Goal: Task Accomplishment & Management: Use online tool/utility

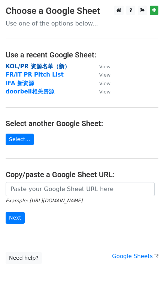
click at [42, 66] on strong "KOL/PR 资源名单（新）" at bounding box center [38, 66] width 64 height 7
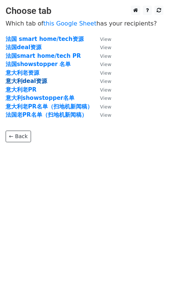
click at [32, 81] on strong "意大利deal资源" at bounding box center [27, 81] width 42 height 7
click at [37, 79] on strong "意大利deal资源" at bounding box center [27, 81] width 42 height 7
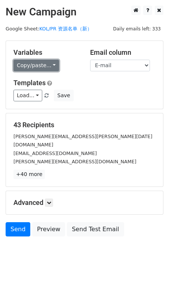
click at [52, 65] on link "Copy/paste..." at bounding box center [36, 66] width 46 height 12
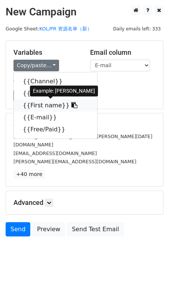
click at [72, 103] on icon at bounding box center [75, 105] width 6 height 6
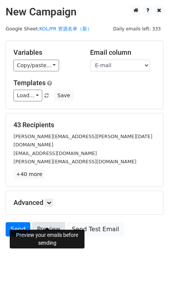
click at [56, 222] on link "Preview" at bounding box center [48, 229] width 33 height 14
click at [47, 222] on link "Preview" at bounding box center [48, 229] width 33 height 14
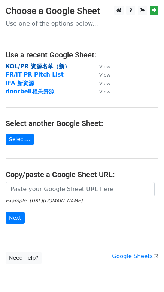
click at [45, 65] on strong "KOL/PR 资源名单（新）" at bounding box center [38, 66] width 64 height 7
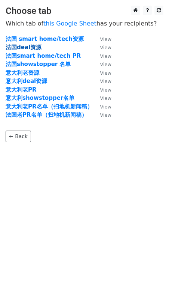
click at [30, 46] on strong "法国deal资源" at bounding box center [24, 47] width 36 height 7
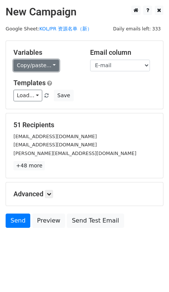
click at [53, 65] on link "Copy/paste..." at bounding box center [36, 66] width 46 height 12
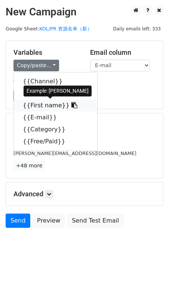
click at [72, 106] on icon at bounding box center [75, 105] width 6 height 6
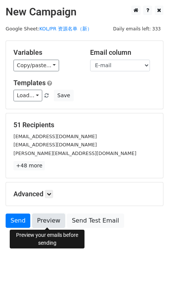
click at [51, 217] on link "Preview" at bounding box center [48, 220] width 33 height 14
click at [45, 220] on link "Preview" at bounding box center [48, 220] width 33 height 14
click at [50, 222] on link "Preview" at bounding box center [48, 220] width 33 height 14
